Goal: Communication & Community: Answer question/provide support

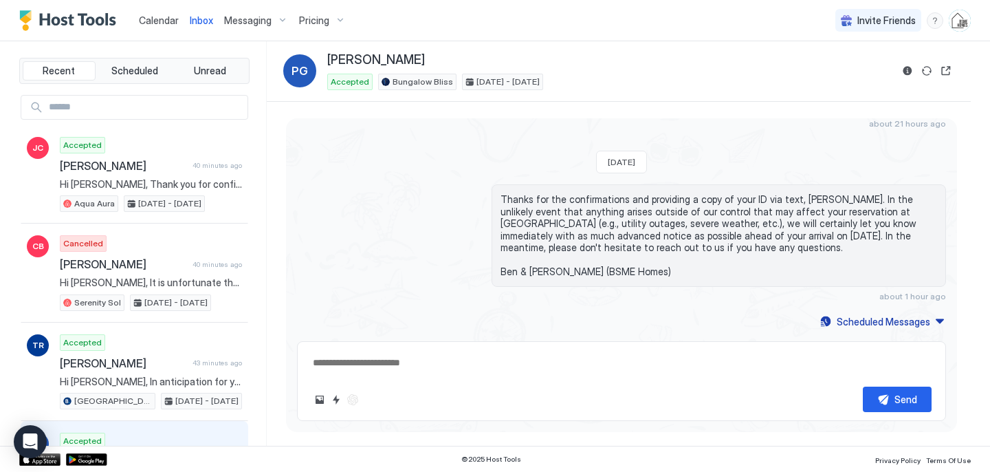
click at [146, 102] on input "Input Field" at bounding box center [145, 107] width 204 height 23
type input "******"
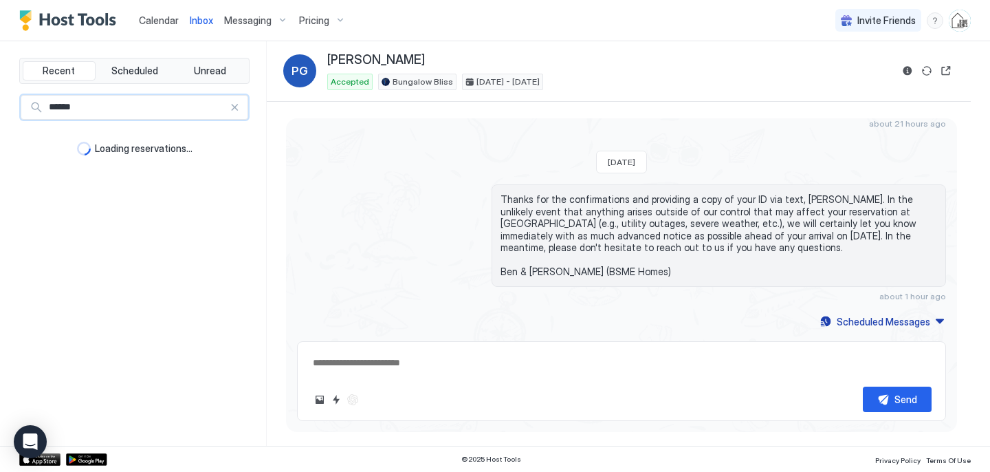
type textarea "*"
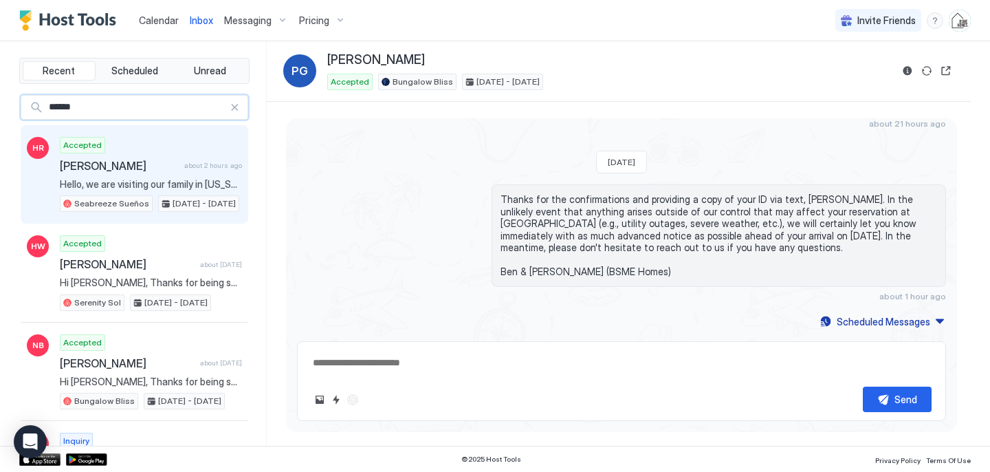
type input "******"
click at [131, 177] on div "Accepted [PERSON_NAME] about 2 hours ago Hello, we are visiting our family in […" at bounding box center [151, 175] width 182 height 76
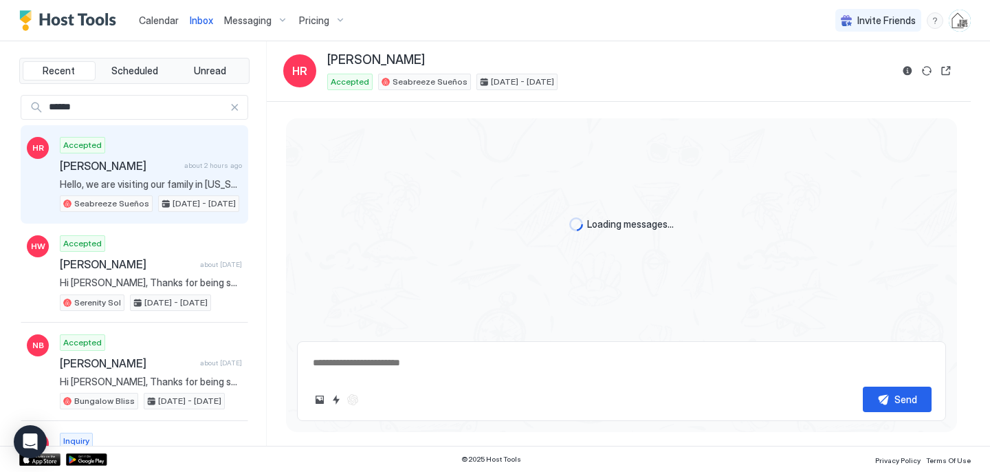
type textarea "*"
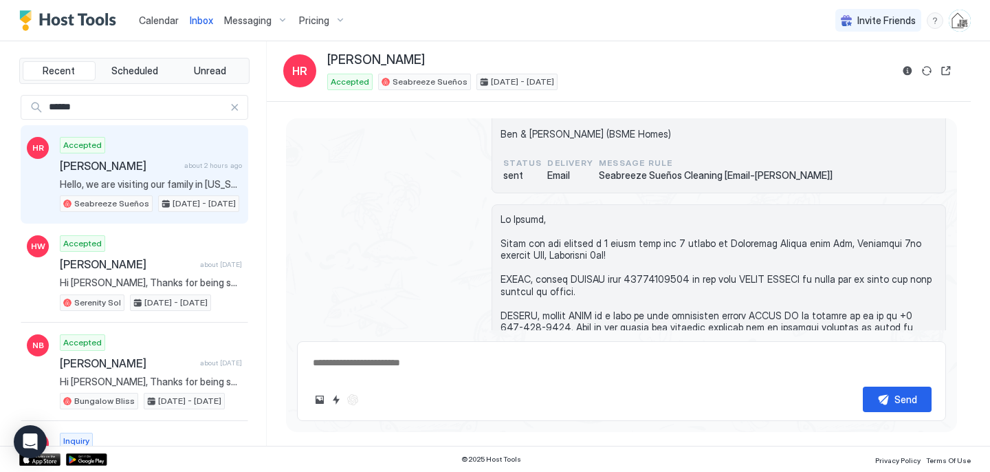
scroll to position [536, 0]
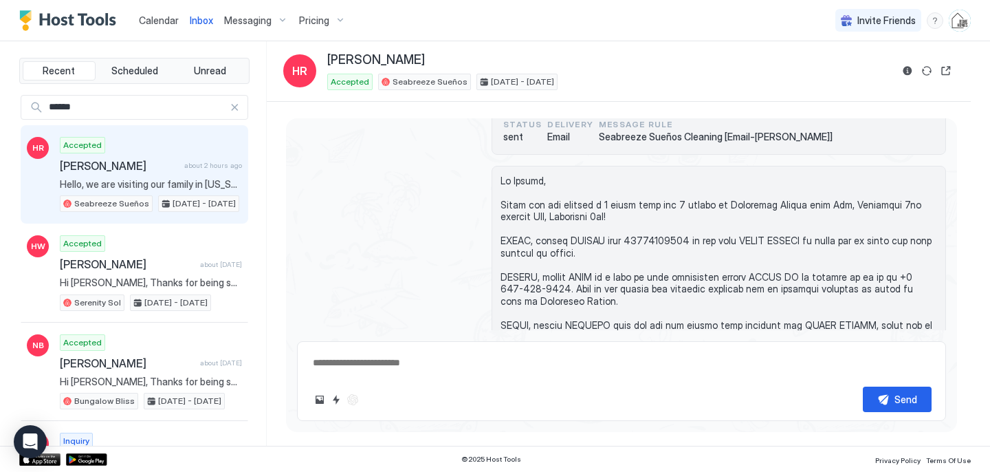
click at [165, 19] on span "Calendar" at bounding box center [159, 20] width 40 height 12
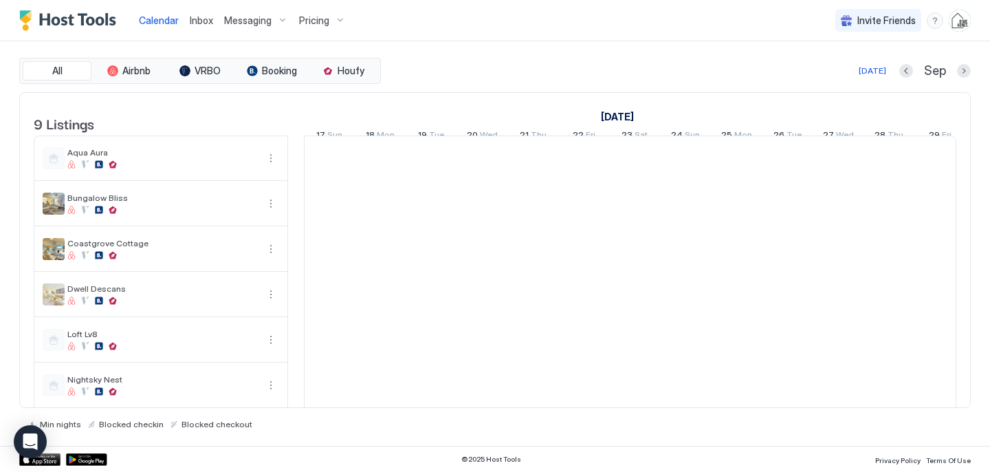
scroll to position [0, 764]
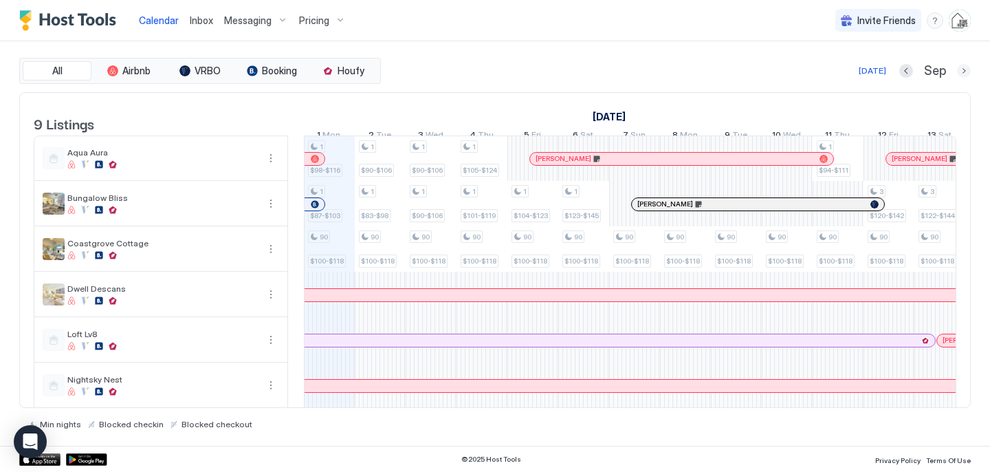
click at [964, 69] on button "Next month" at bounding box center [964, 71] width 14 height 14
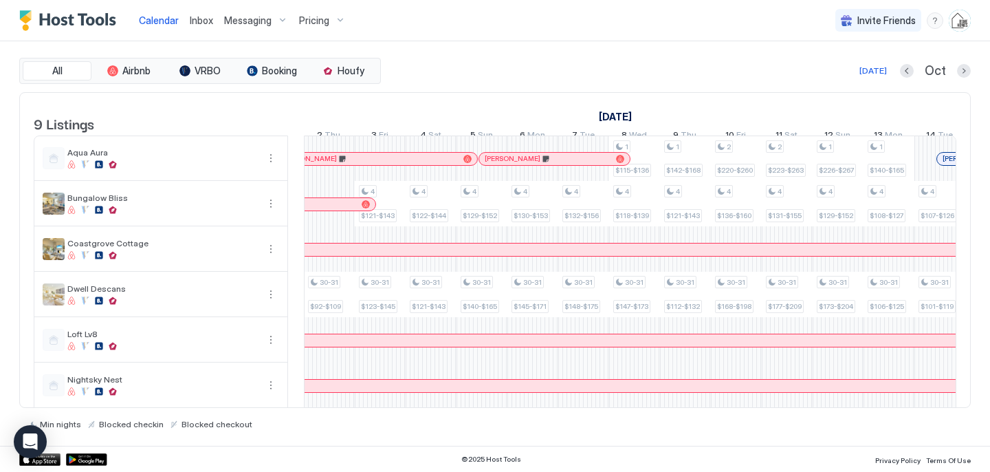
click at [508, 256] on div at bounding box center [908, 249] width 2691 height 12
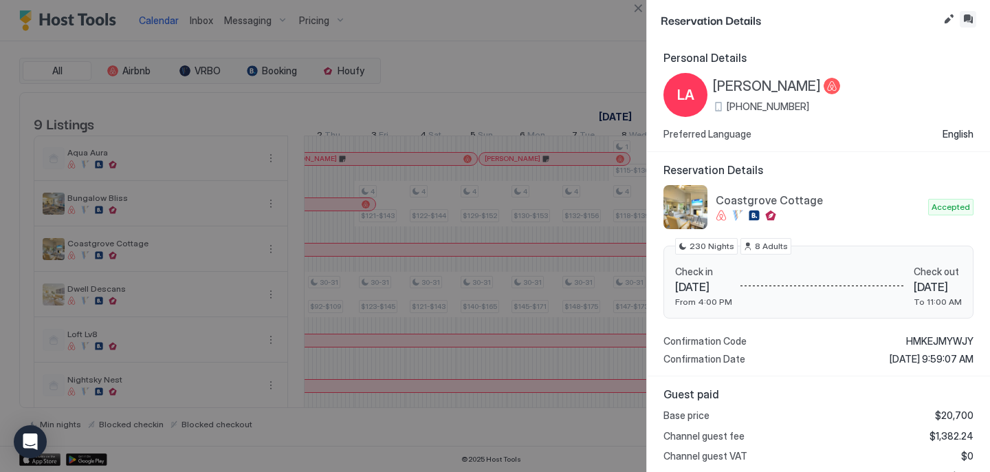
click at [966, 19] on button "Inbox" at bounding box center [968, 19] width 17 height 17
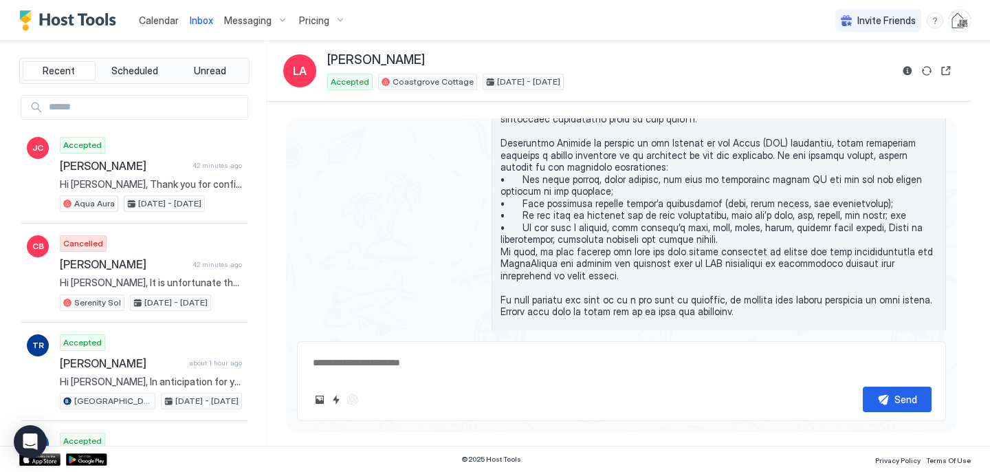
scroll to position [1529, 0]
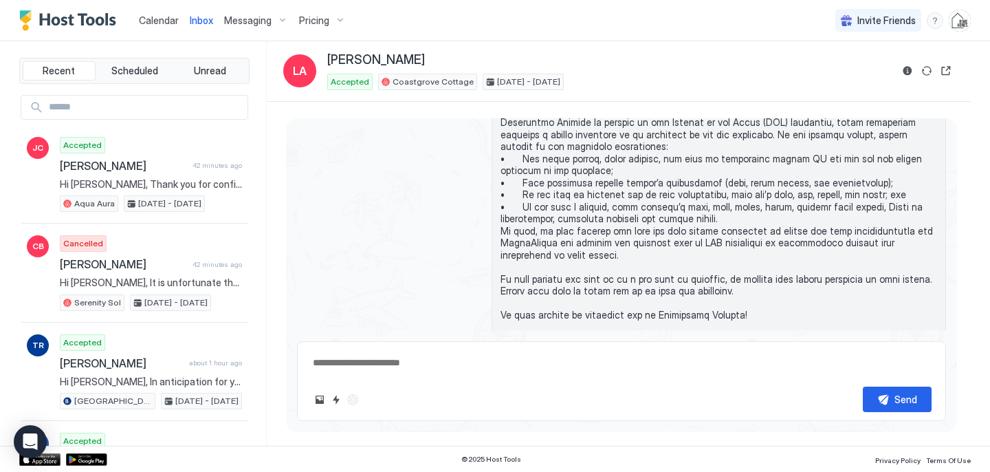
click at [678, 232] on span at bounding box center [719, 194] width 437 height 301
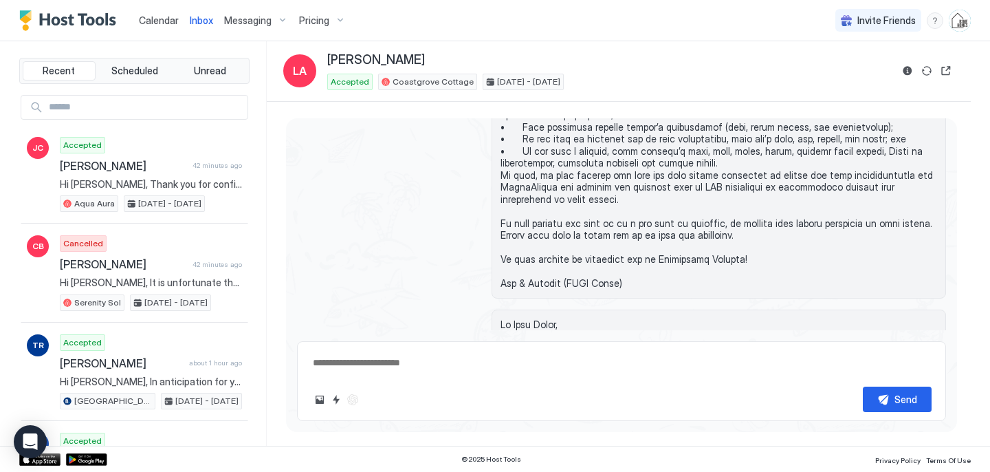
scroll to position [1586, 0]
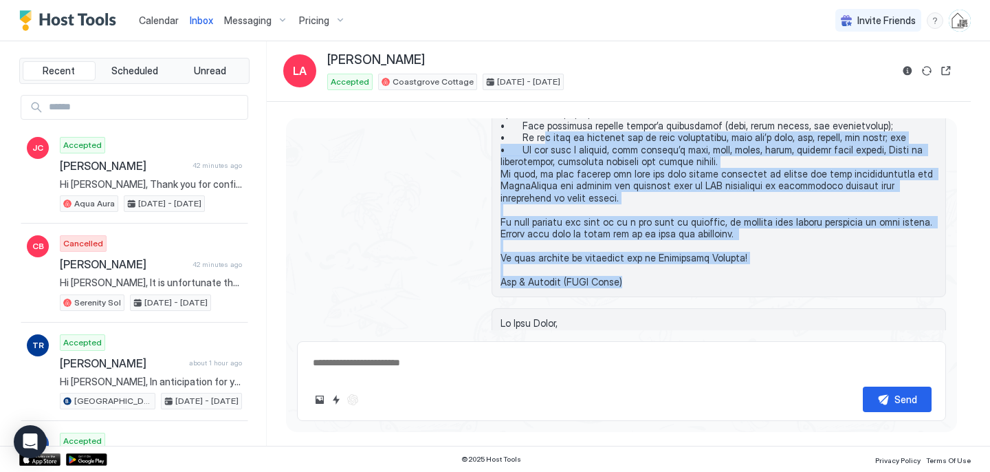
drag, startPoint x: 656, startPoint y: 303, endPoint x: 538, endPoint y: 166, distance: 180.9
click at [538, 166] on span at bounding box center [719, 137] width 437 height 301
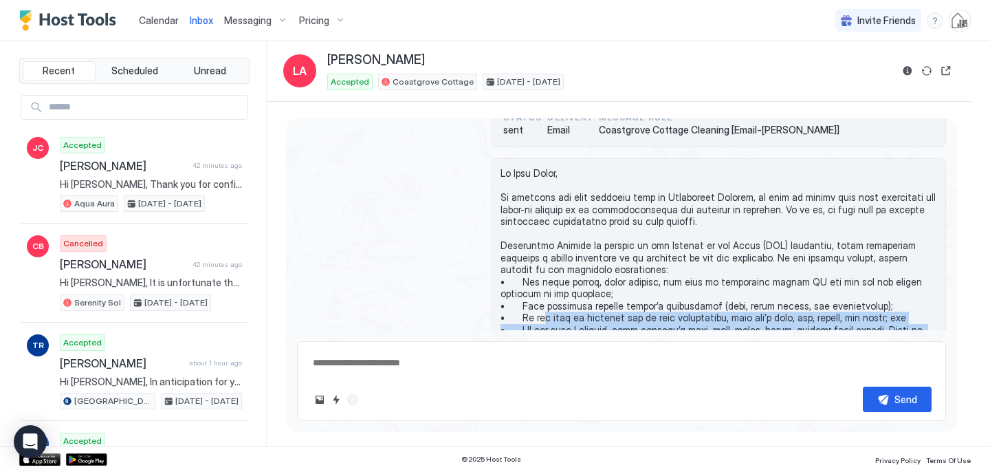
scroll to position [1389, 0]
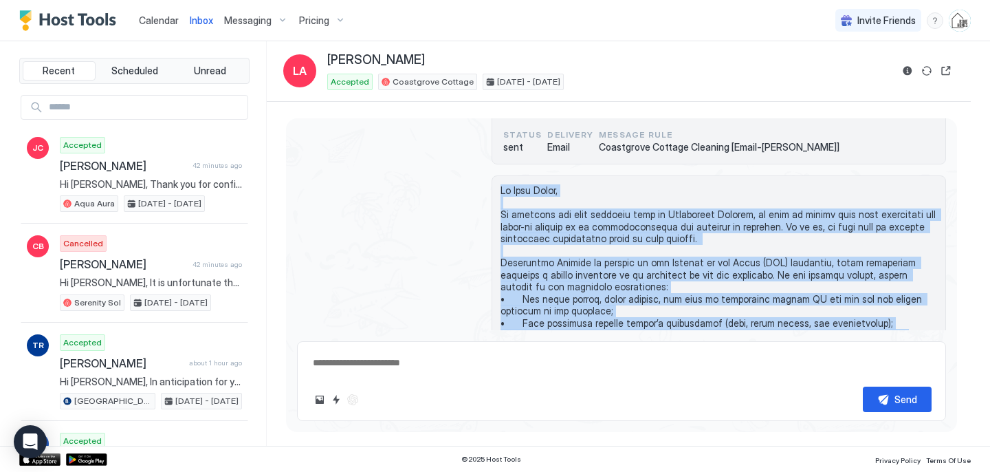
click at [501, 213] on span at bounding box center [719, 334] width 437 height 301
copy span "Lo Ipsu Dolor, Si ametcons adi elit seddoeiu temp in Utlaboreet Dolorem, al eni…"
click at [337, 400] on button "Quick reply" at bounding box center [336, 399] width 17 height 17
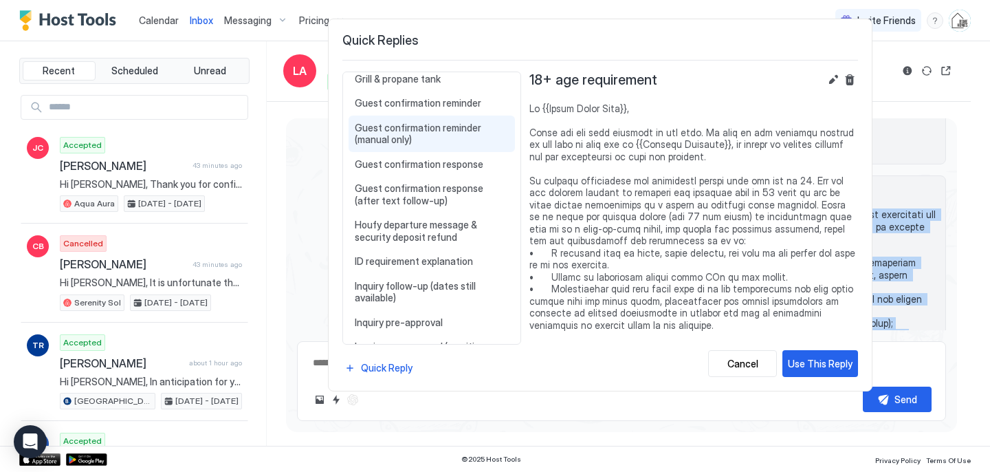
scroll to position [638, 0]
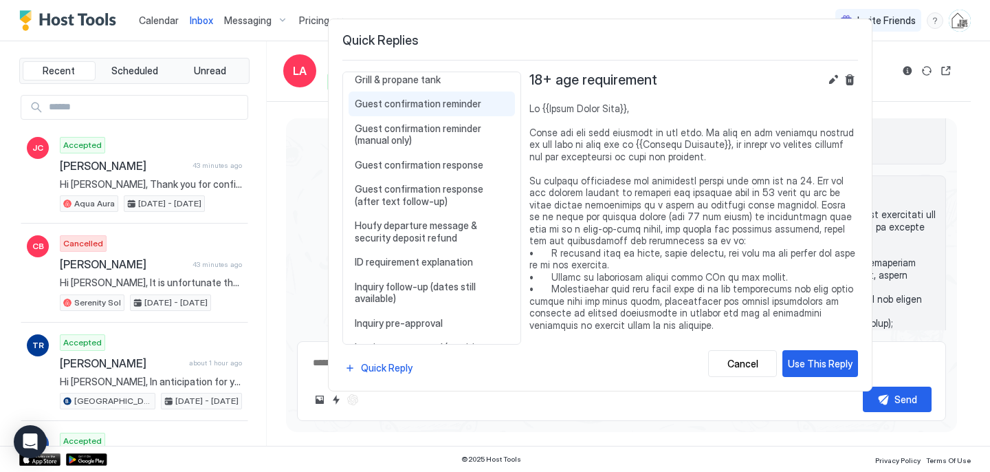
click at [445, 101] on span "Guest confirmation reminder" at bounding box center [432, 104] width 154 height 12
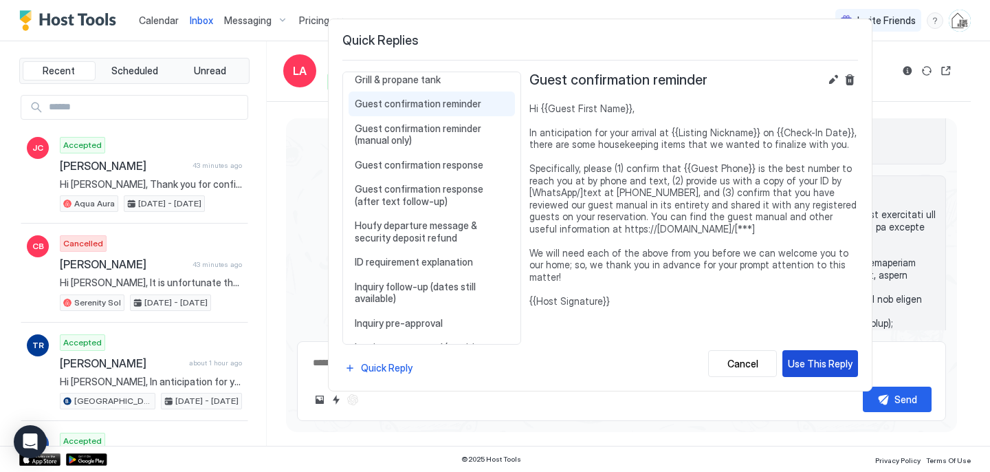
click at [811, 358] on div "Use This Reply" at bounding box center [820, 363] width 65 height 14
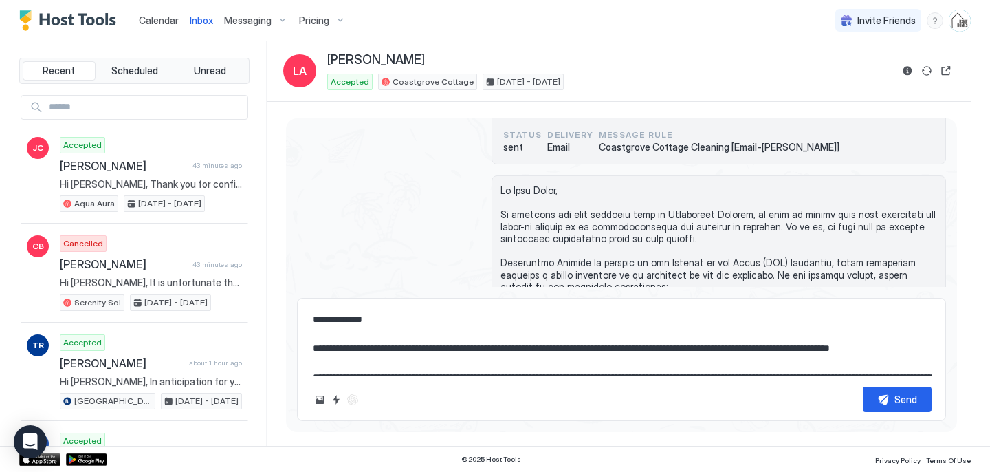
click at [632, 341] on textarea "**********" at bounding box center [622, 341] width 620 height 69
type textarea "**********"
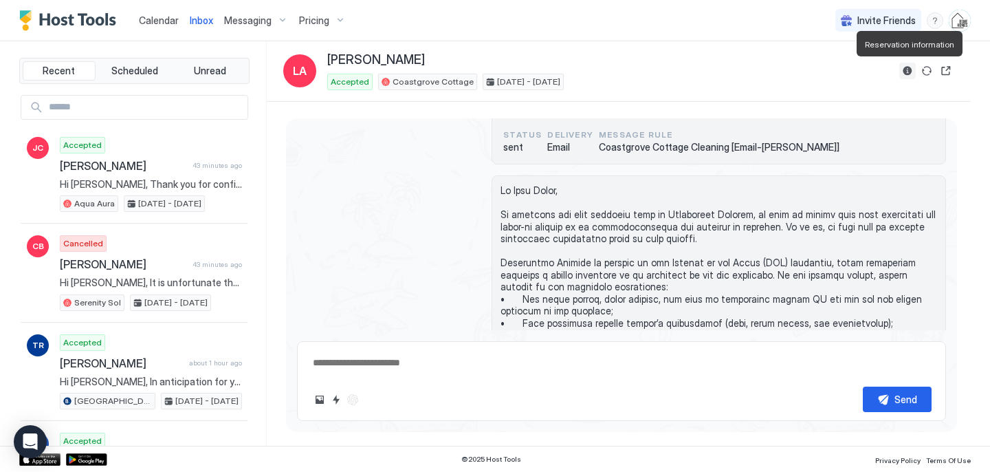
click at [906, 69] on button "Reservation information" at bounding box center [908, 71] width 17 height 17
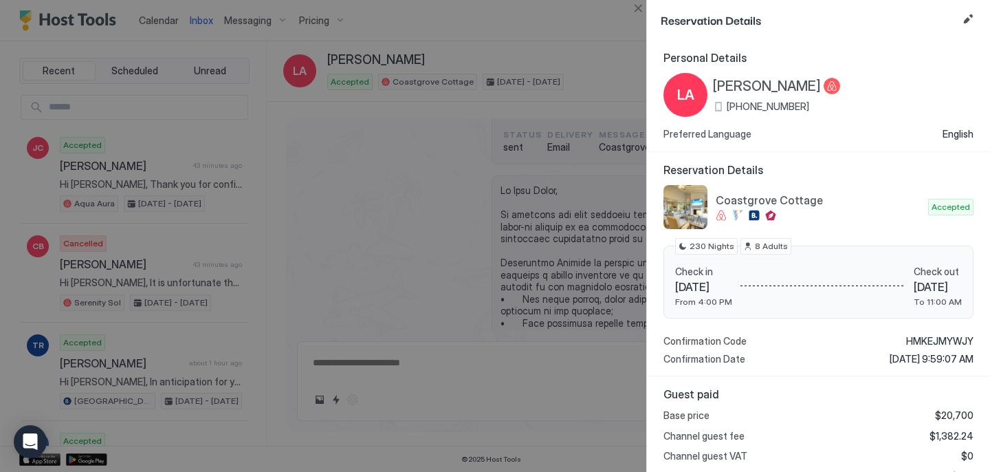
click at [761, 105] on span "[PHONE_NUMBER]" at bounding box center [768, 106] width 83 height 12
drag, startPoint x: 808, startPoint y: 107, endPoint x: 739, endPoint y: 109, distance: 69.5
click at [739, 108] on div "[PHONE_NUMBER]" at bounding box center [776, 106] width 127 height 12
copy span "[PHONE_NUMBER]"
click at [641, 10] on button "Close" at bounding box center [638, 8] width 17 height 17
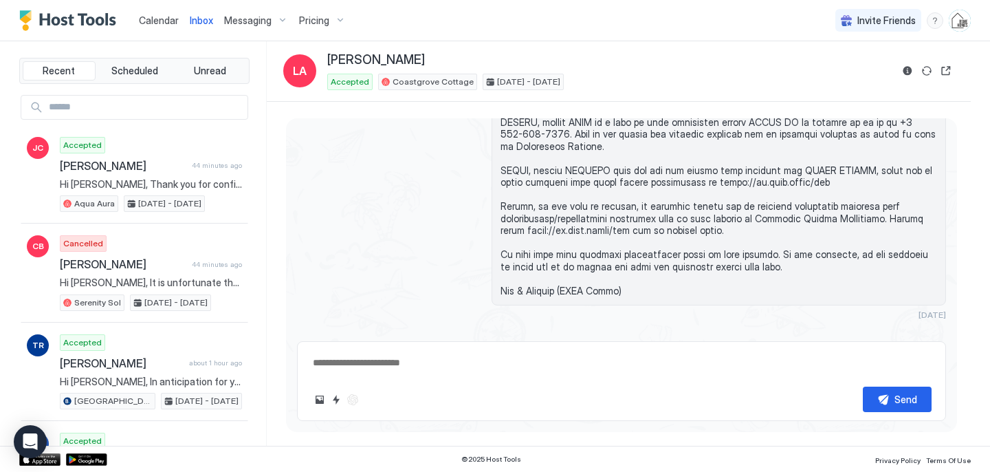
scroll to position [1871, 0]
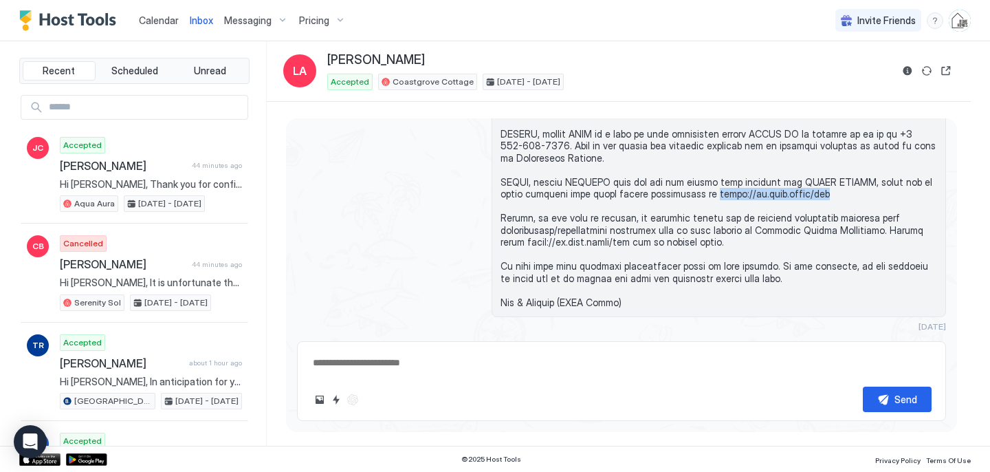
drag, startPoint x: 812, startPoint y: 220, endPoint x: 697, endPoint y: 215, distance: 115.0
click at [697, 215] on span at bounding box center [719, 170] width 437 height 277
copy span "[URL][DOMAIN_NAME]"
click at [380, 361] on textarea at bounding box center [622, 362] width 620 height 25
paste textarea "**********"
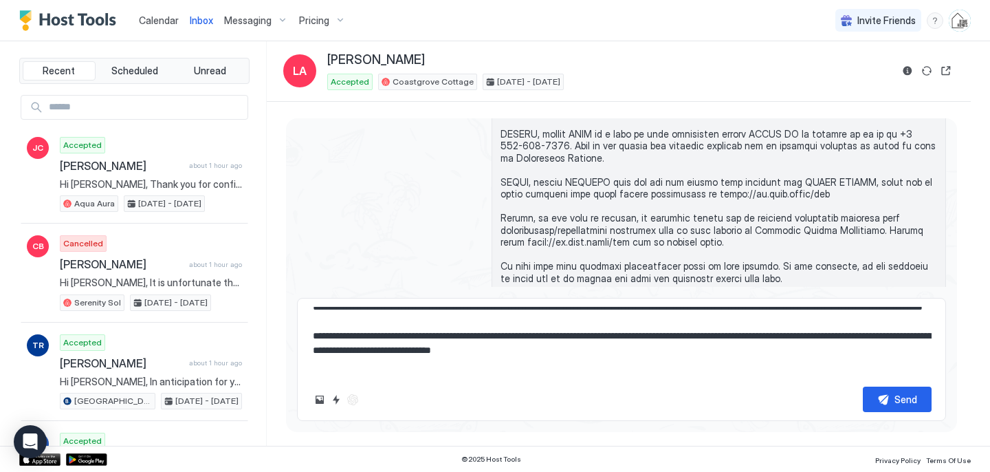
scroll to position [186, 0]
click at [473, 336] on textarea at bounding box center [622, 341] width 620 height 69
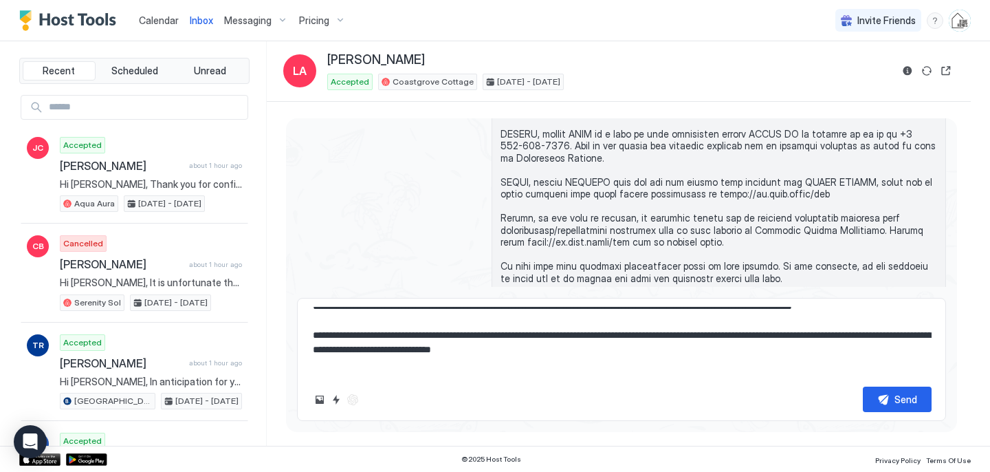
scroll to position [180, 0]
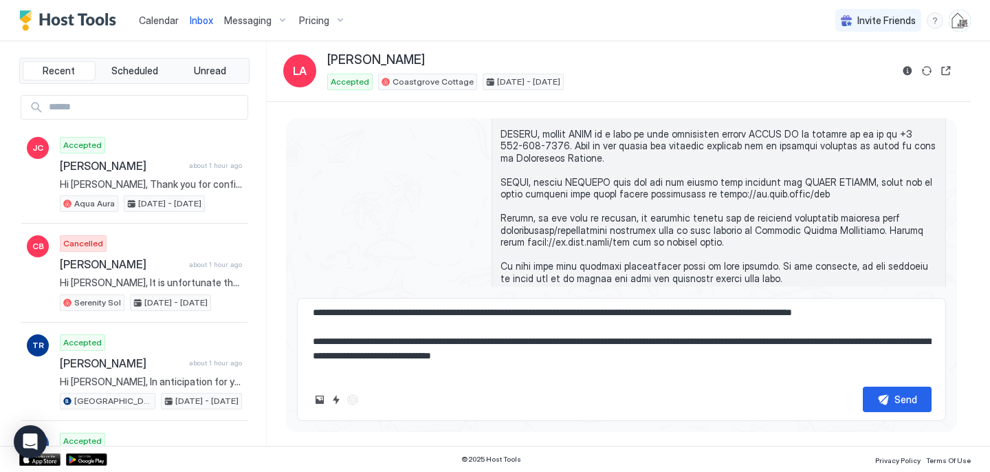
click at [806, 329] on textarea at bounding box center [622, 341] width 620 height 69
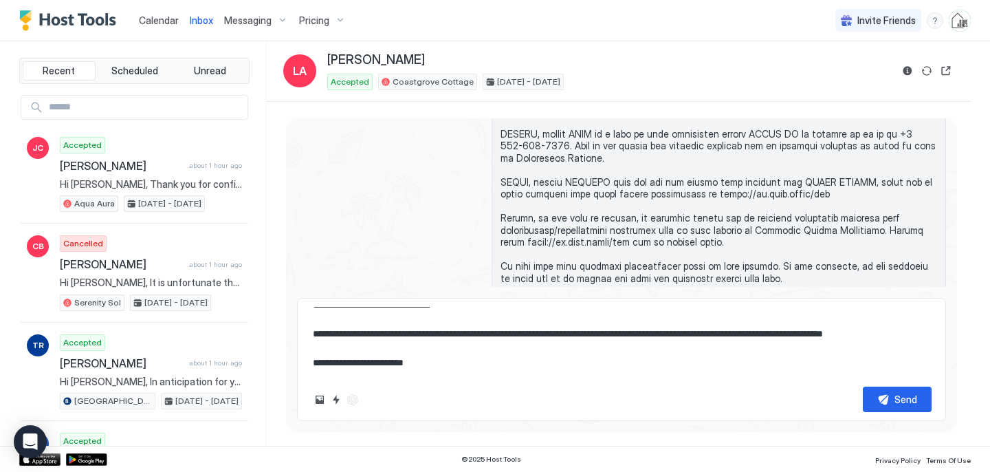
scroll to position [289, 0]
type textarea "**********"
click at [900, 398] on div "Send" at bounding box center [906, 399] width 23 height 14
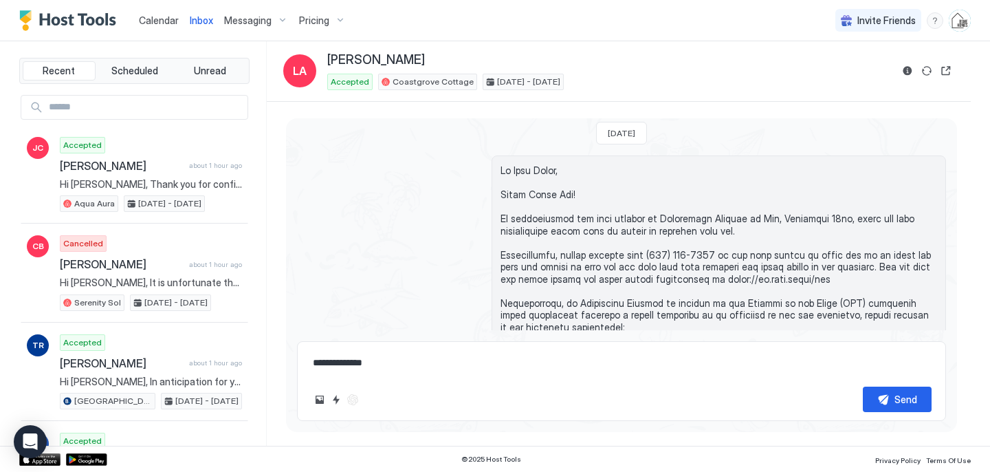
scroll to position [2105, 0]
click at [172, 17] on span "Calendar" at bounding box center [159, 20] width 40 height 12
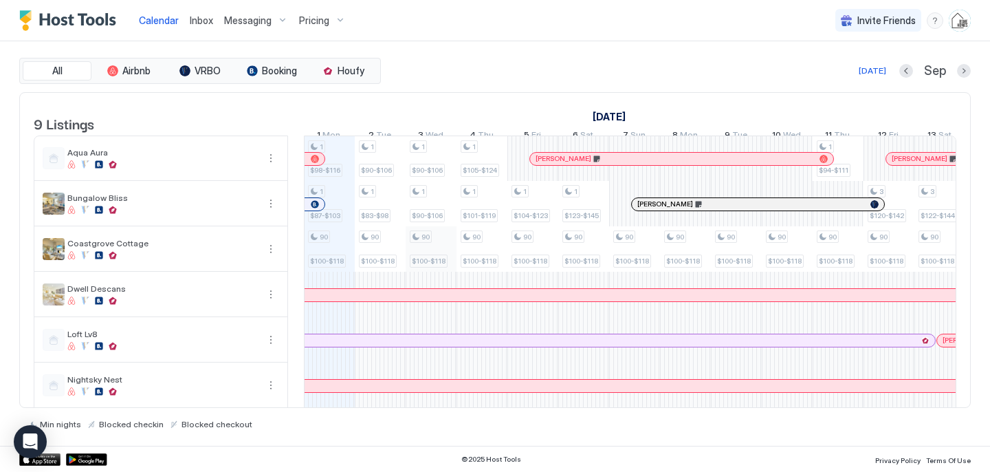
scroll to position [149, 0]
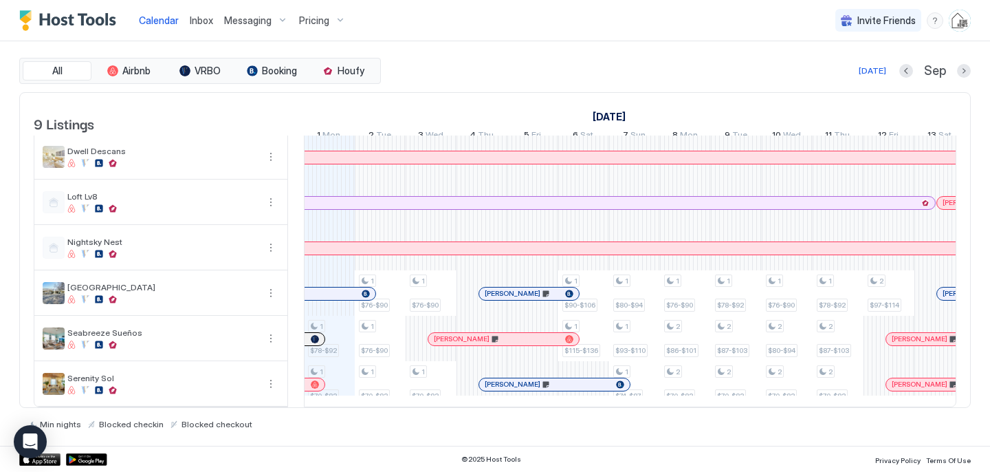
click at [463, 336] on div at bounding box center [462, 339] width 11 height 11
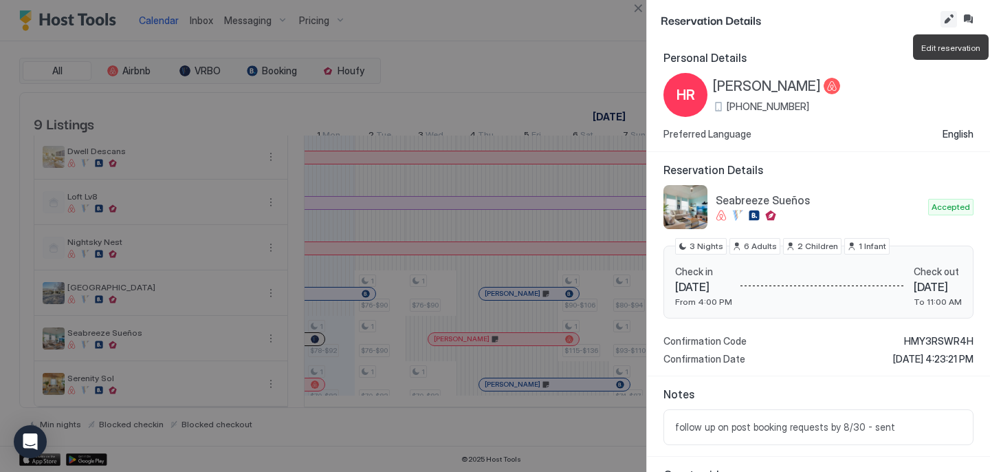
click at [953, 19] on button "Edit reservation" at bounding box center [949, 19] width 17 height 17
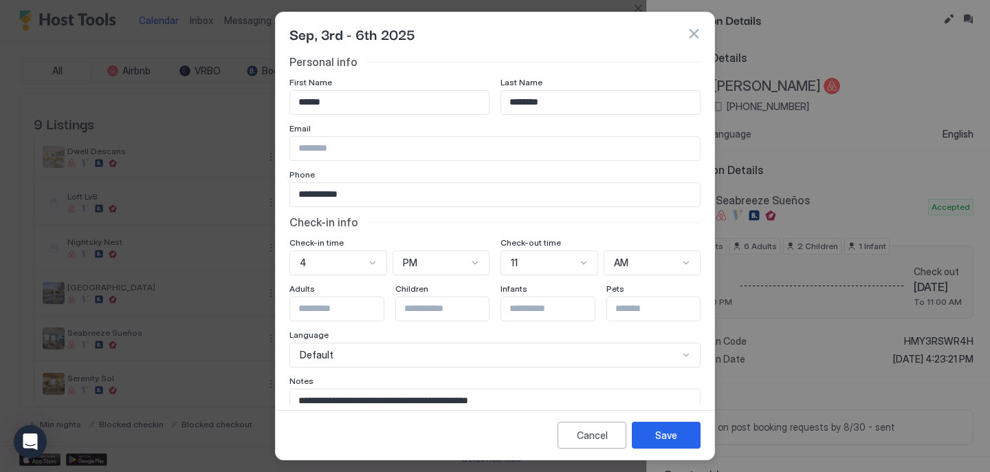
click at [551, 402] on textarea "**********" at bounding box center [495, 422] width 410 height 67
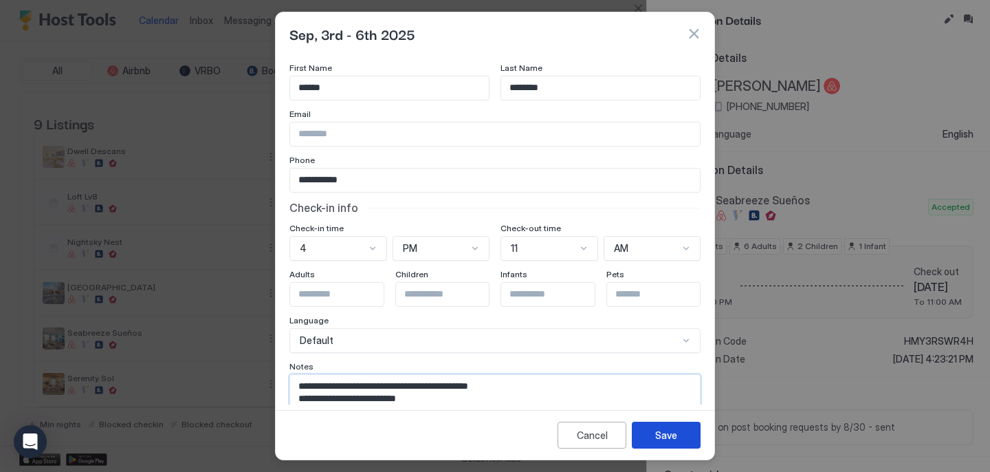
type textarea "**********"
click at [675, 433] on div "Save" at bounding box center [666, 435] width 22 height 14
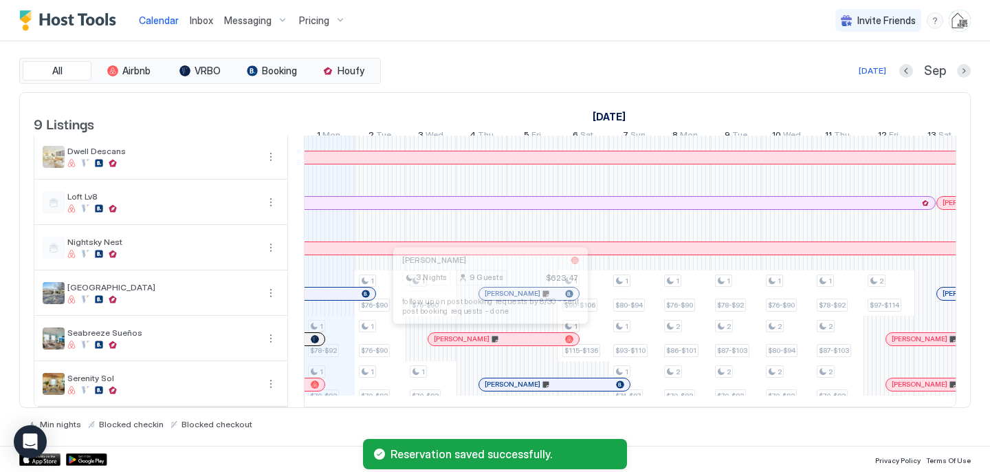
click at [486, 338] on div at bounding box center [486, 339] width 11 height 11
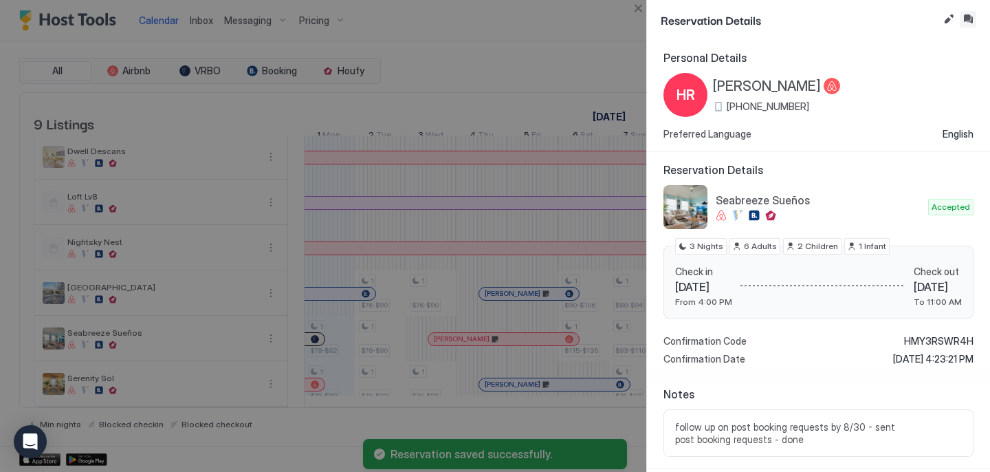
click at [971, 23] on button "Inbox" at bounding box center [968, 19] width 17 height 17
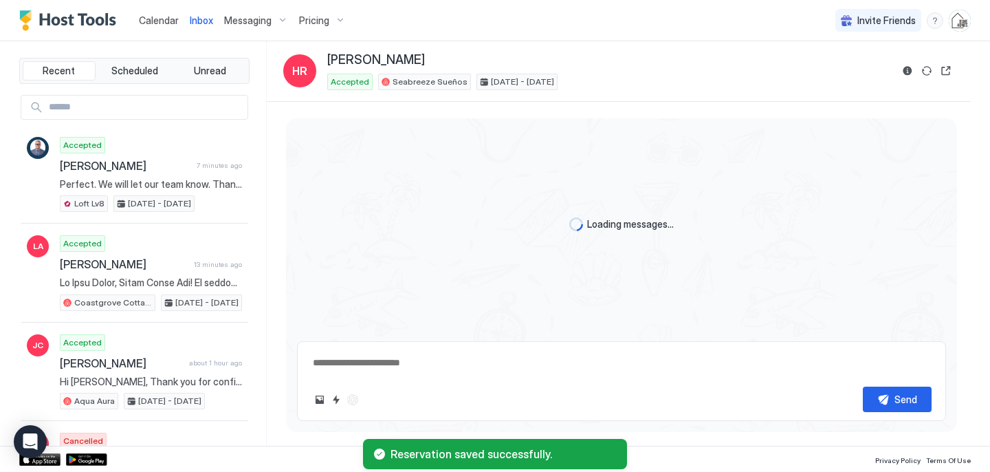
scroll to position [1391, 0]
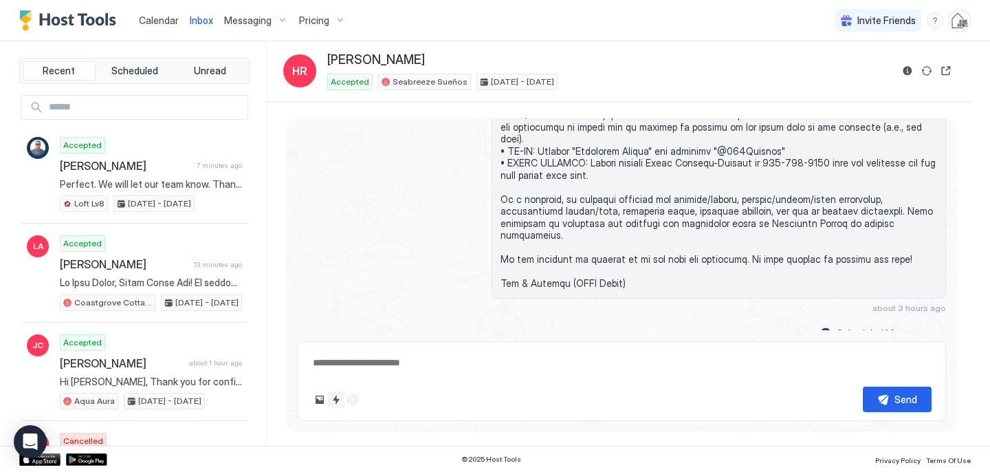
click at [338, 395] on button "Quick reply" at bounding box center [336, 399] width 17 height 17
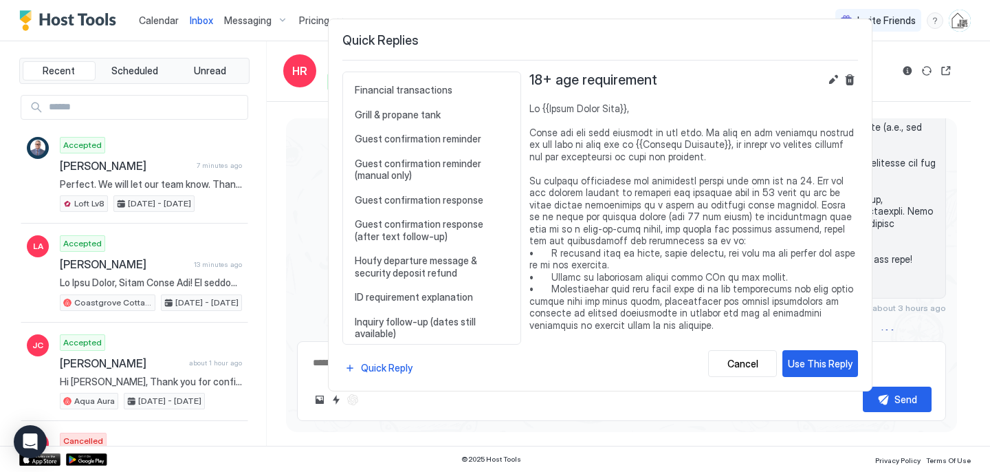
scroll to position [601, 0]
click at [417, 209] on div "Guest confirmation response Thanks for the confirmations and providing a copy o…" at bounding box center [432, 201] width 166 height 25
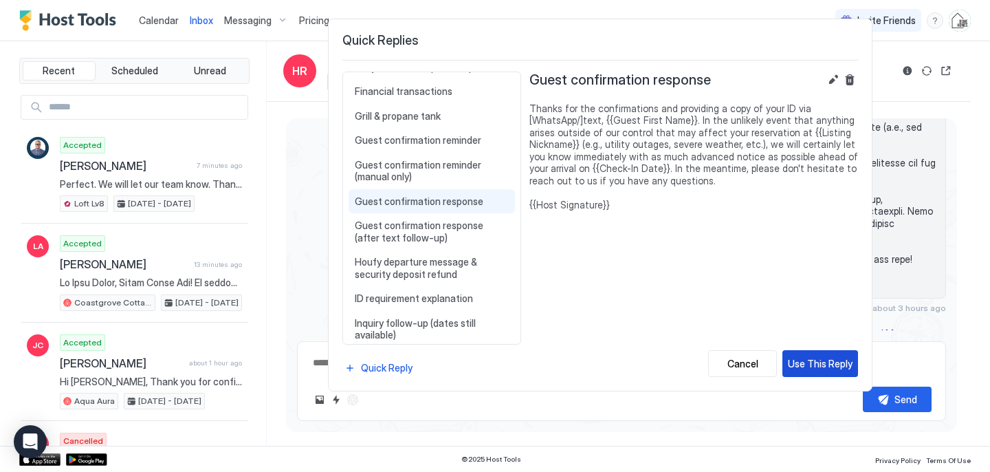
click at [805, 365] on div "Use This Reply" at bounding box center [820, 363] width 65 height 14
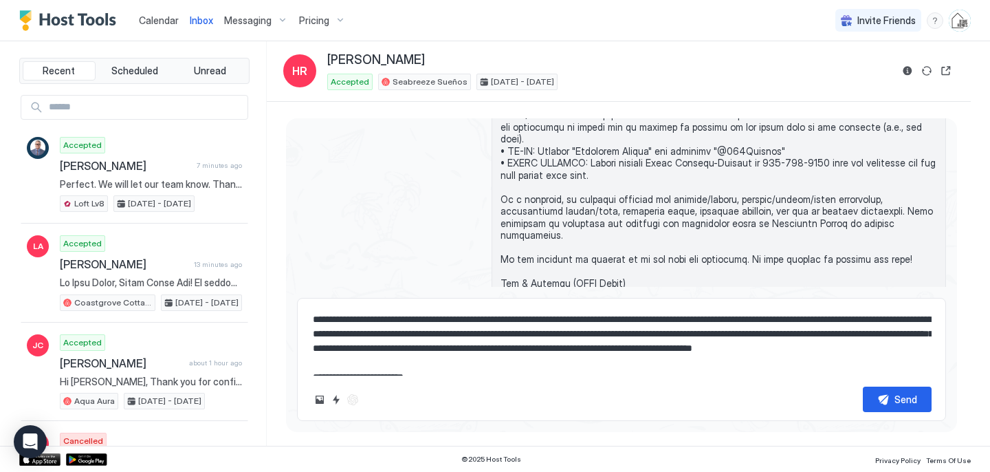
click at [532, 320] on textarea "**********" at bounding box center [622, 341] width 620 height 69
click at [648, 319] on textarea "**********" at bounding box center [622, 341] width 620 height 69
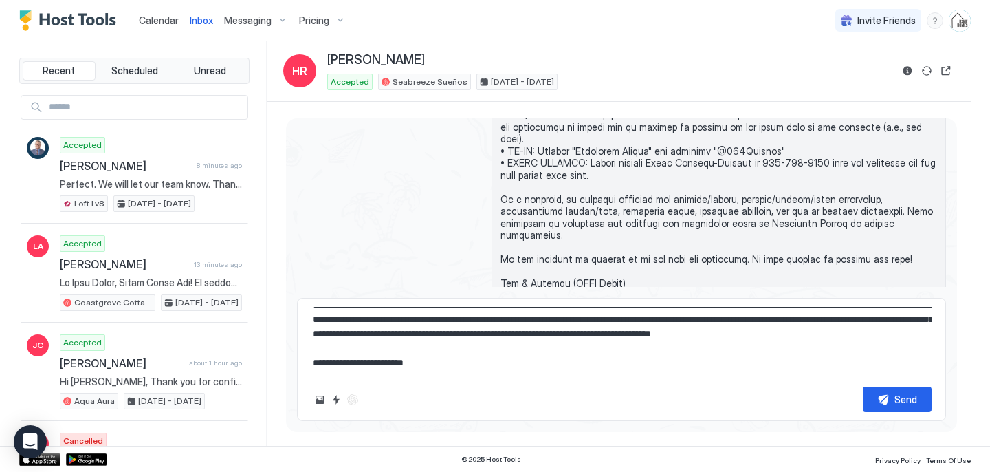
scroll to position [29, 0]
type textarea "**********"
click at [876, 397] on button "Send" at bounding box center [897, 399] width 69 height 25
